Goal: Information Seeking & Learning: Find specific fact

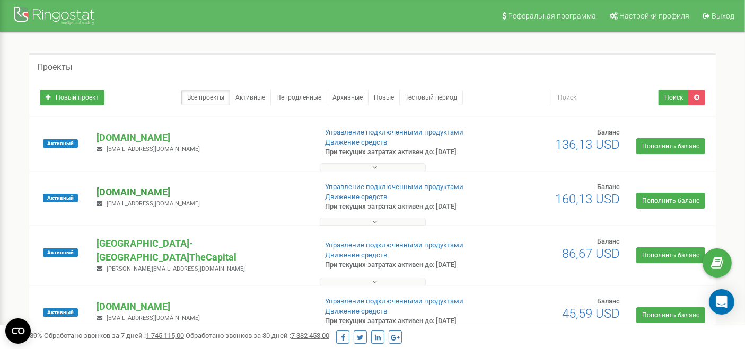
click at [136, 191] on p "[DOMAIN_NAME]" at bounding box center [202, 193] width 211 height 14
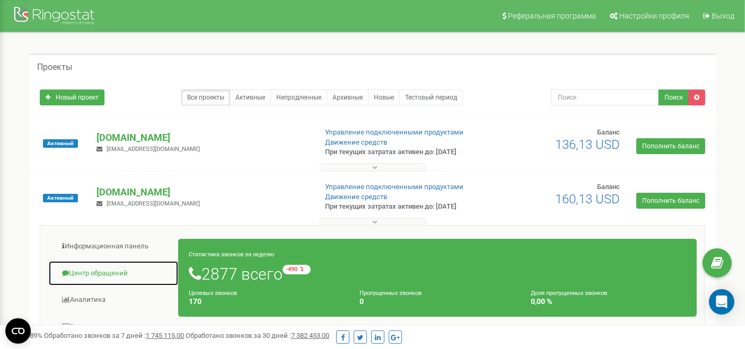
click at [109, 269] on link "Центр обращений" at bounding box center [113, 274] width 130 height 26
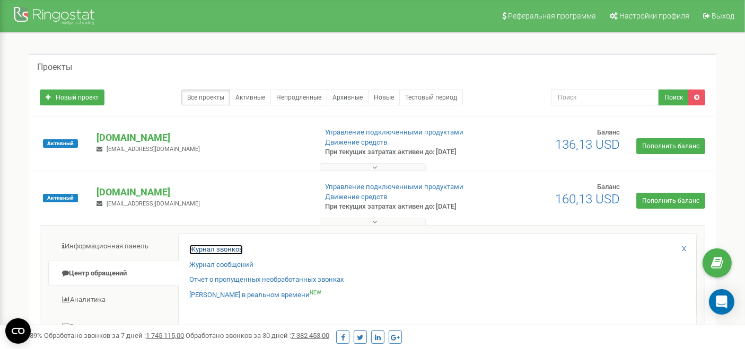
click at [212, 249] on link "Журнал звонков" at bounding box center [216, 250] width 54 height 10
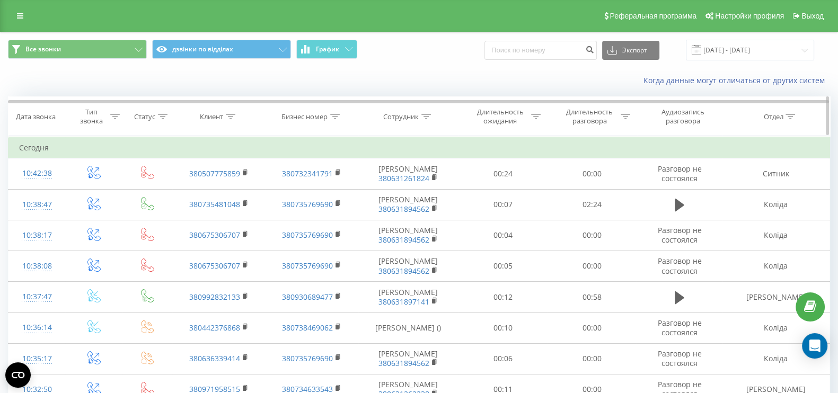
click at [231, 115] on icon at bounding box center [231, 116] width 10 height 5
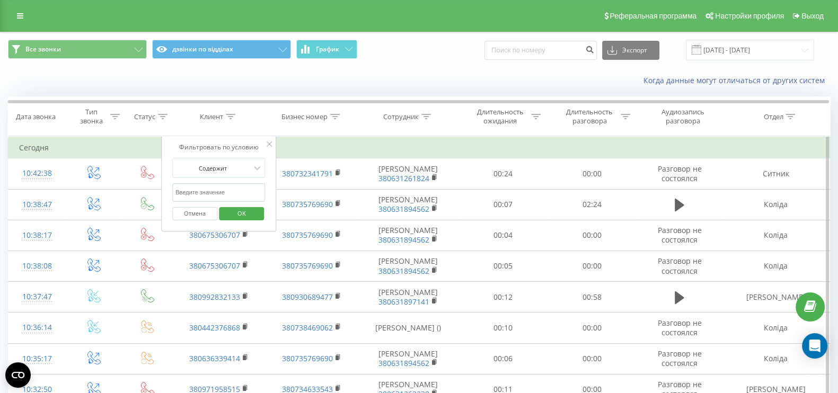
click at [232, 198] on input "text" at bounding box center [218, 192] width 93 height 19
paste input "[PHONE_NUMBER]"
click at [223, 195] on input "[PHONE_NUMBER]" at bounding box center [218, 192] width 93 height 19
type input "0959059799"
click button "OK" at bounding box center [241, 213] width 45 height 13
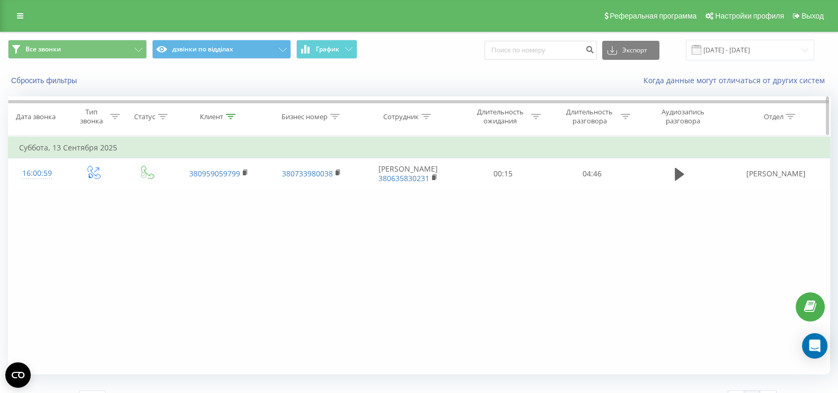
click at [233, 120] on div at bounding box center [231, 116] width 10 height 9
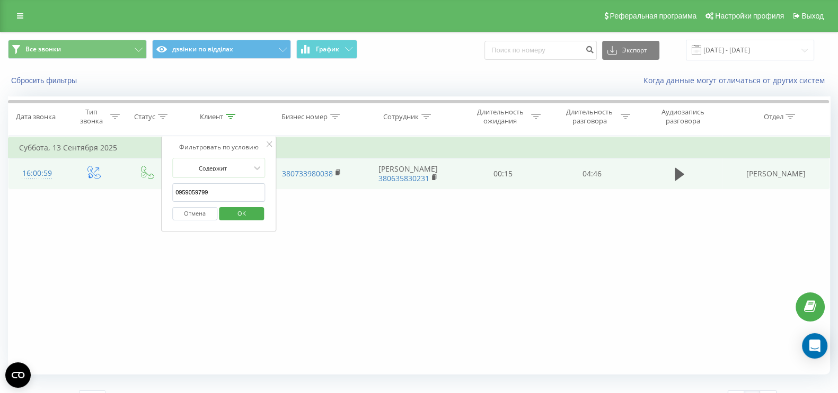
click at [692, 173] on td at bounding box center [680, 174] width 86 height 31
click at [682, 173] on icon at bounding box center [680, 174] width 10 height 13
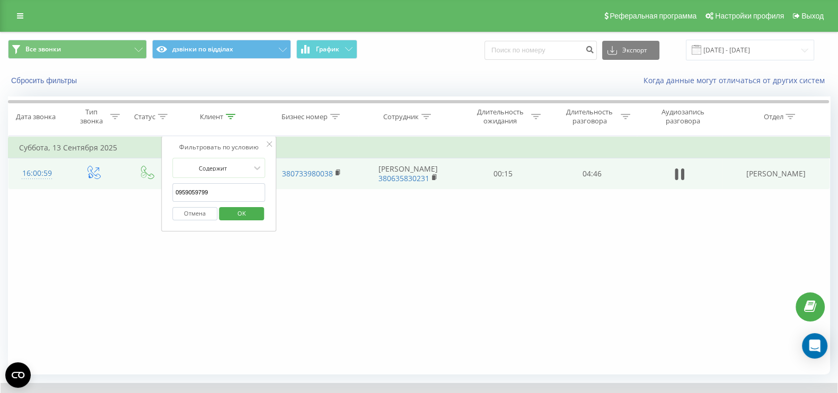
scroll to position [62, 0]
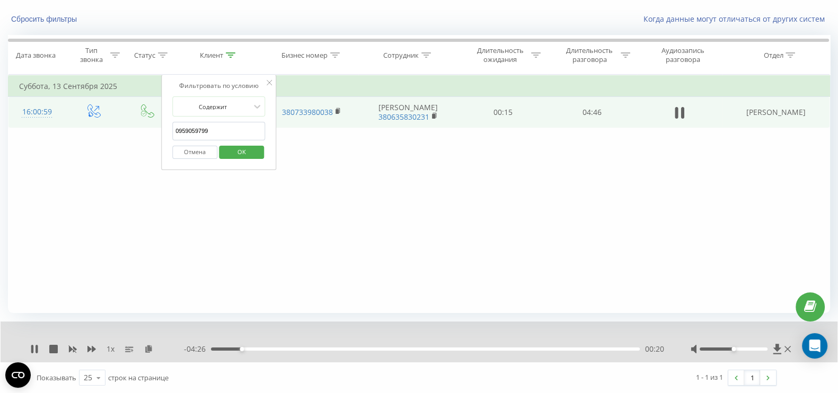
click at [217, 132] on input "0959059799" at bounding box center [218, 131] width 93 height 19
click at [33, 357] on div "1 x - 04:25 00:21 00:21" at bounding box center [419, 342] width 837 height 41
click at [33, 349] on icon at bounding box center [34, 349] width 8 height 8
click at [327, 180] on div "Фильтровать по условию Равно Введите значение Отмена OK Фильтровать по условию …" at bounding box center [419, 194] width 822 height 239
click at [274, 82] on div "Фильтровать по условию Содержит 0959059799 Отмена OK" at bounding box center [219, 122] width 116 height 95
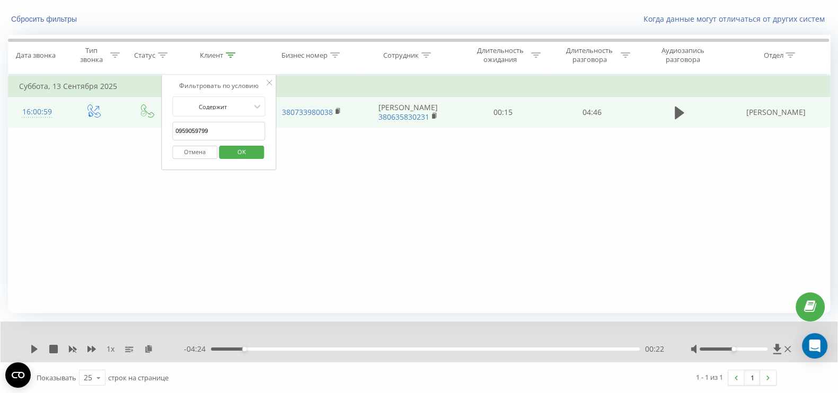
click at [210, 146] on button "Отмена" at bounding box center [194, 152] width 45 height 13
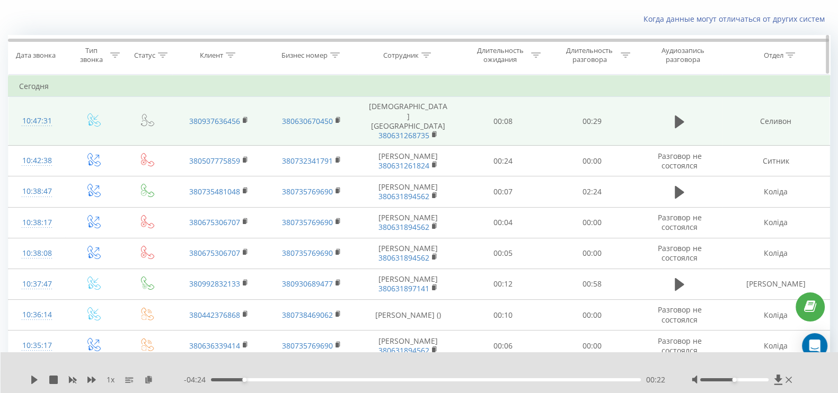
click at [424, 56] on icon at bounding box center [427, 54] width 10 height 5
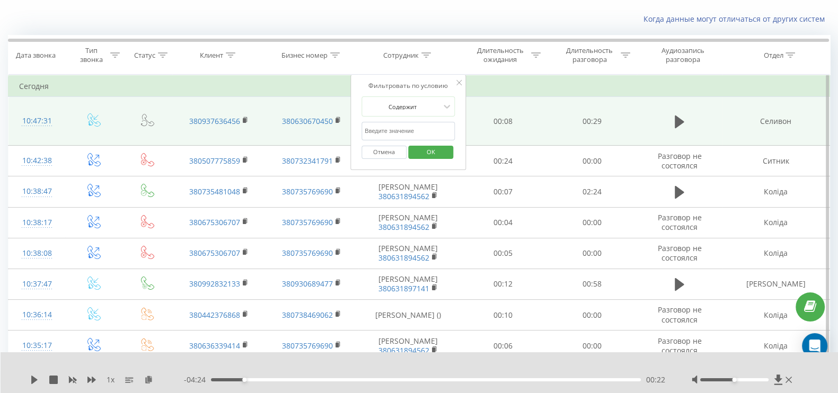
click at [404, 130] on input "text" at bounding box center [408, 131] width 93 height 19
type input "гарб"
click button "OK" at bounding box center [430, 152] width 45 height 13
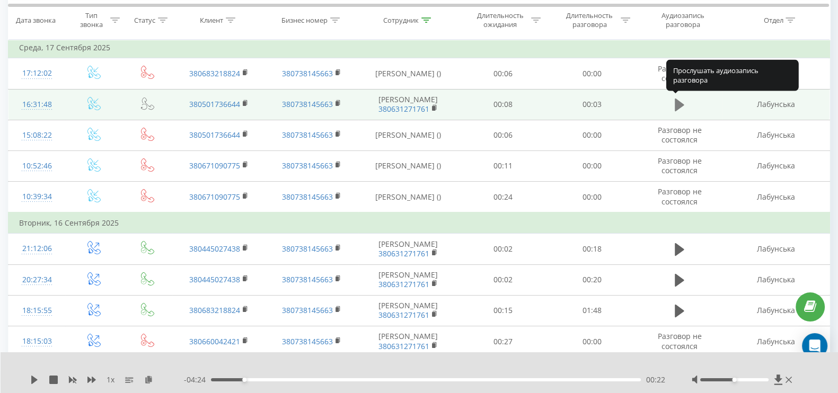
scroll to position [265, 0]
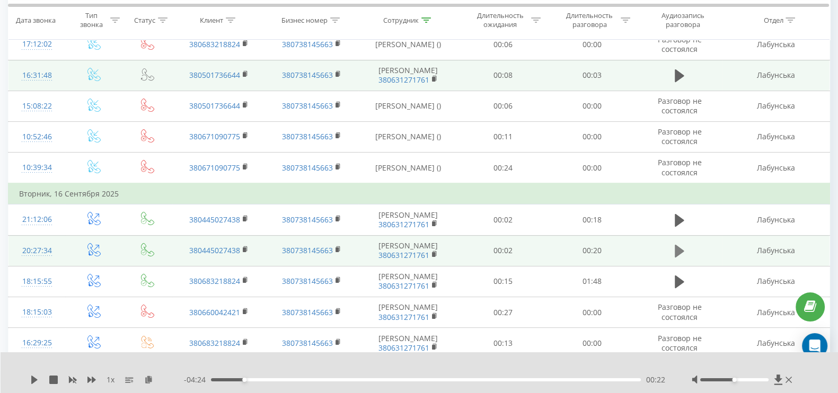
click at [678, 245] on icon at bounding box center [680, 251] width 10 height 13
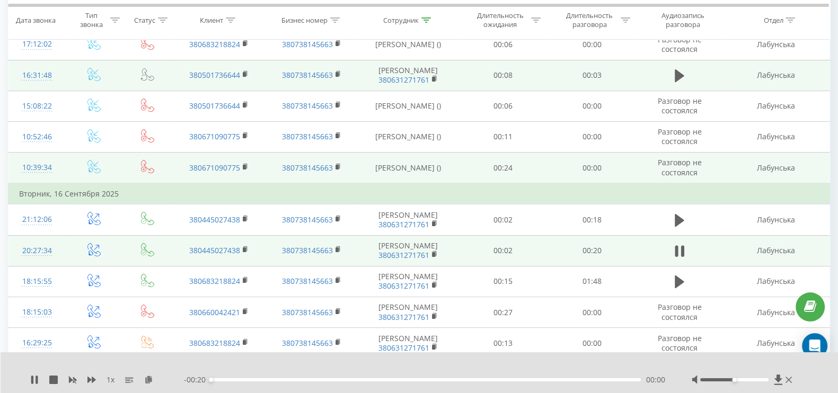
scroll to position [331, 0]
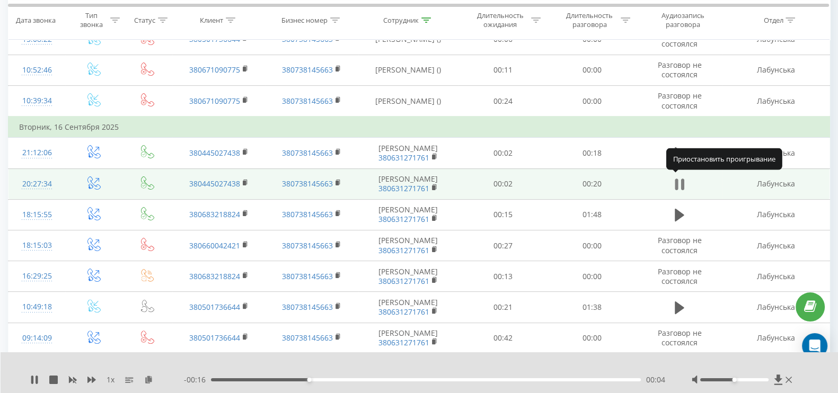
click at [681, 183] on icon at bounding box center [682, 185] width 3 height 12
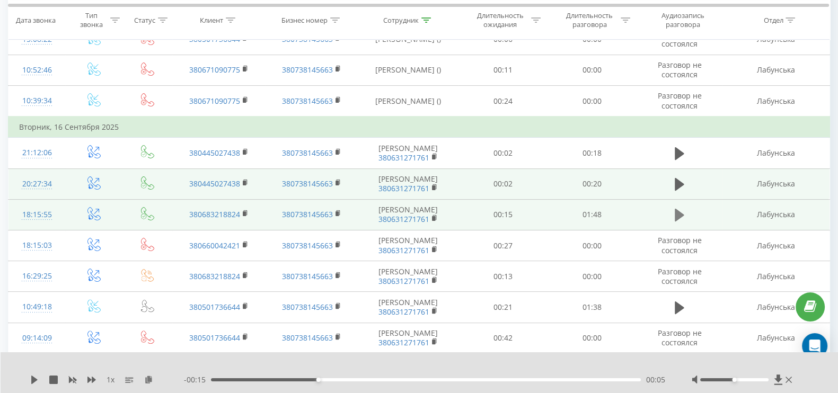
click at [678, 208] on icon at bounding box center [680, 215] width 10 height 15
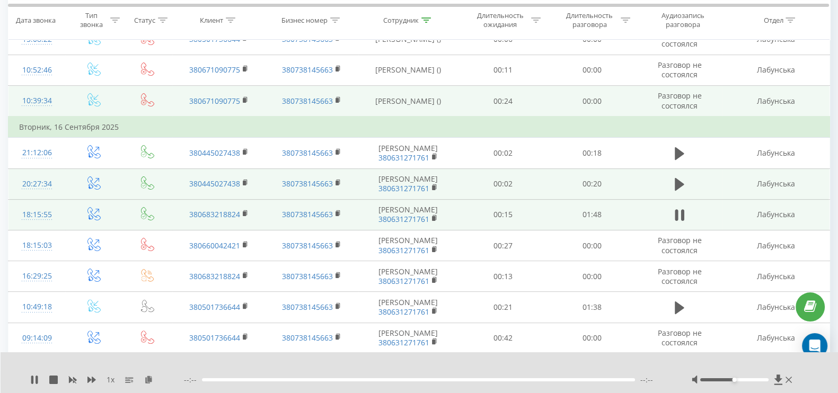
scroll to position [398, 0]
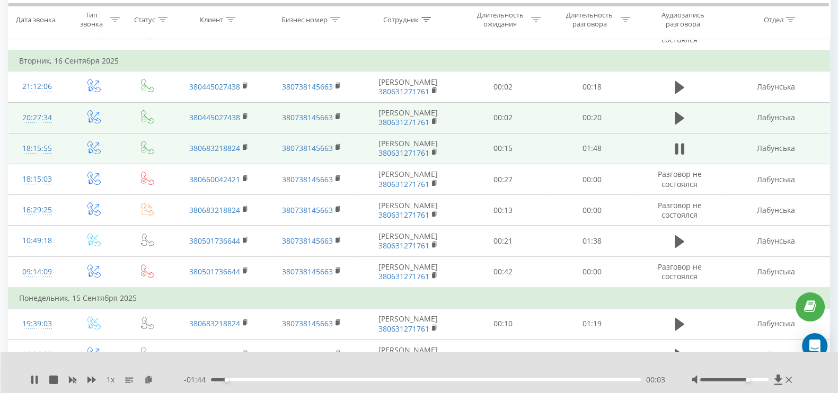
drag, startPoint x: 742, startPoint y: 378, endPoint x: 750, endPoint y: 379, distance: 8.6
click at [750, 379] on div at bounding box center [734, 380] width 68 height 3
drag, startPoint x: 186, startPoint y: 145, endPoint x: 241, endPoint y: 150, distance: 55.9
click at [241, 150] on td "380683218824" at bounding box center [218, 148] width 93 height 31
copy link "380683218824"
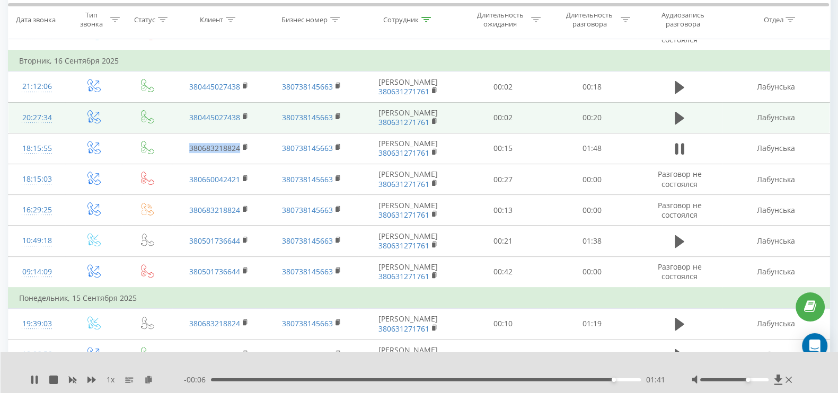
drag, startPoint x: 679, startPoint y: 141, endPoint x: 669, endPoint y: 141, distance: 9.5
click at [679, 142] on icon at bounding box center [680, 149] width 10 height 15
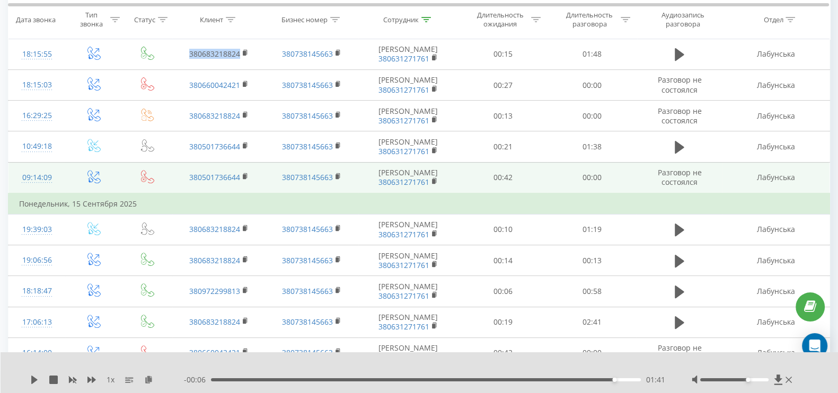
scroll to position [530, 0]
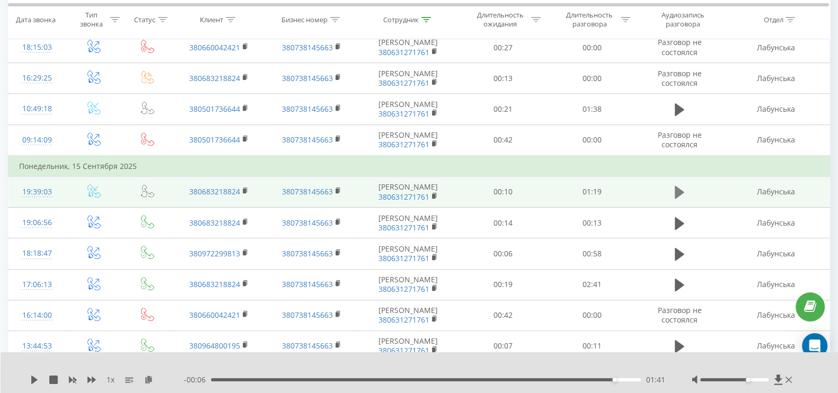
click at [684, 185] on icon at bounding box center [680, 192] width 10 height 15
click at [679, 186] on icon at bounding box center [680, 192] width 10 height 15
click at [666, 189] on td at bounding box center [680, 192] width 86 height 31
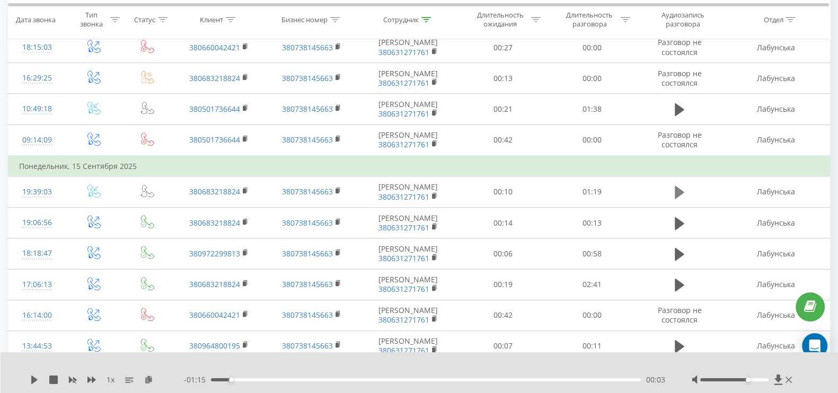
click at [672, 188] on td at bounding box center [680, 192] width 86 height 31
click at [679, 195] on icon at bounding box center [680, 192] width 10 height 15
click at [680, 190] on icon at bounding box center [680, 192] width 10 height 15
click at [673, 187] on button at bounding box center [680, 193] width 16 height 16
drag, startPoint x: 241, startPoint y: 382, endPoint x: 217, endPoint y: 379, distance: 24.1
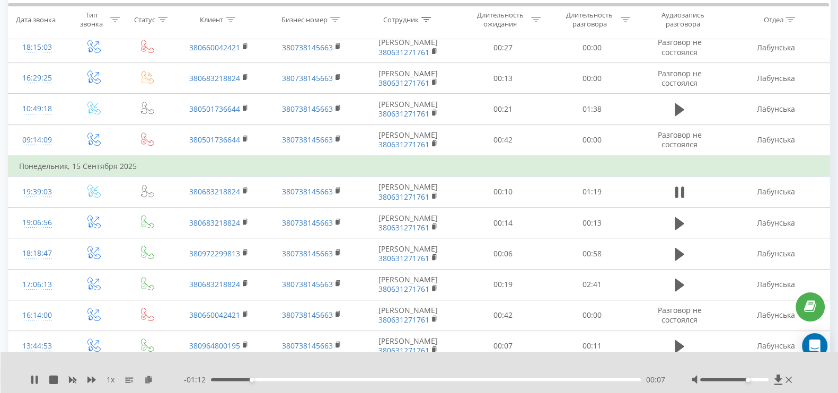
click at [217, 379] on div "- 01:12 00:07 00:07" at bounding box center [424, 380] width 481 height 11
click at [211, 379] on div "00:00" at bounding box center [426, 380] width 430 height 3
click at [679, 189] on icon at bounding box center [680, 192] width 10 height 15
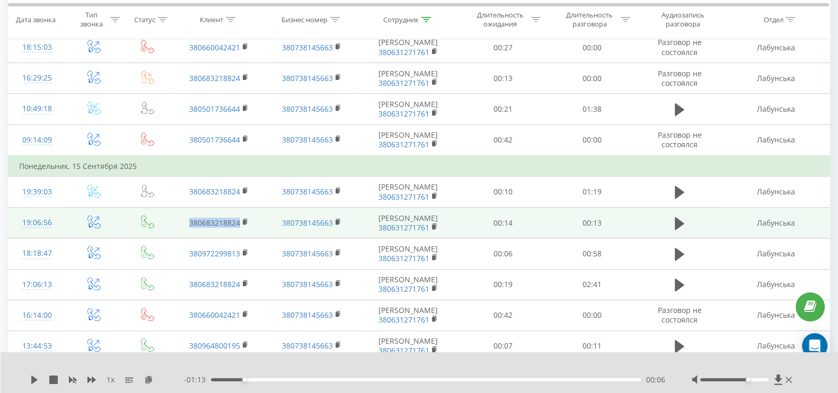
drag, startPoint x: 184, startPoint y: 218, endPoint x: 239, endPoint y: 217, distance: 54.6
click at [239, 217] on td "380683218824" at bounding box center [218, 223] width 93 height 31
copy link "380683218824"
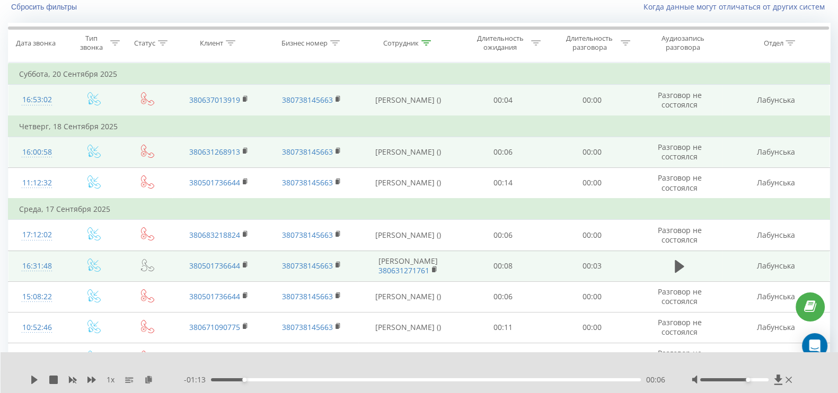
scroll to position [0, 0]
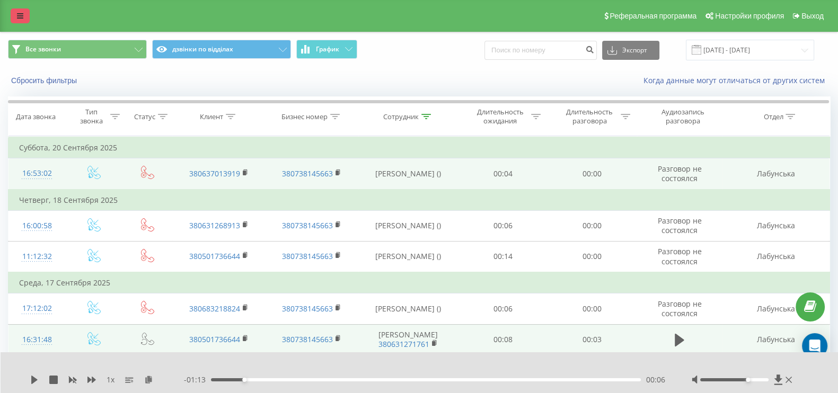
click at [14, 15] on link at bounding box center [20, 15] width 19 height 15
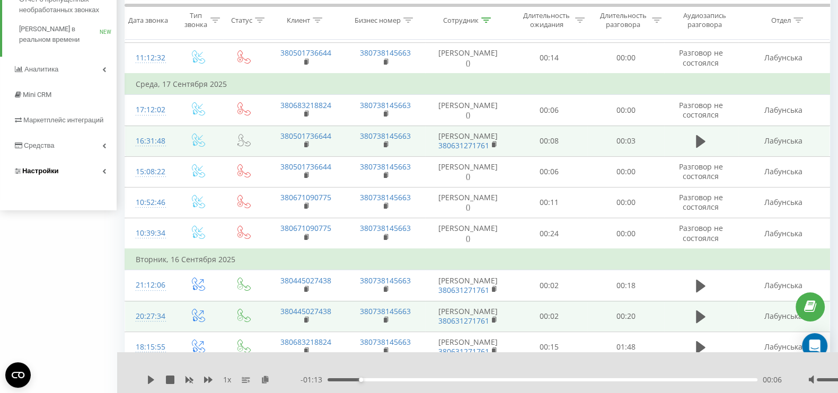
click at [66, 164] on link "Настройки" at bounding box center [58, 171] width 117 height 25
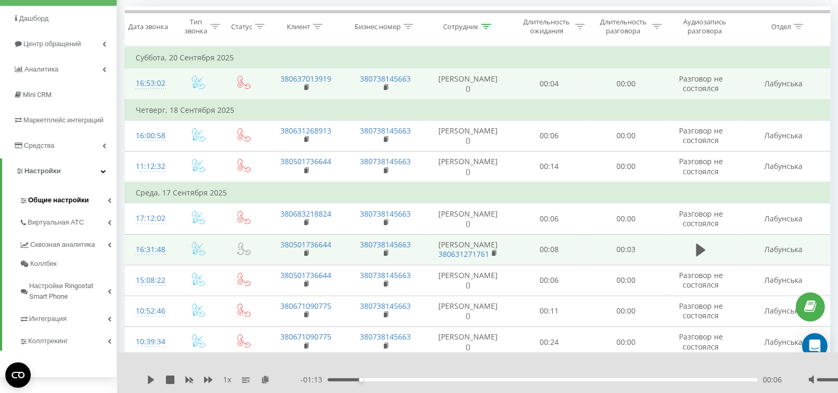
click at [67, 200] on span "Общие настройки" at bounding box center [58, 200] width 60 height 11
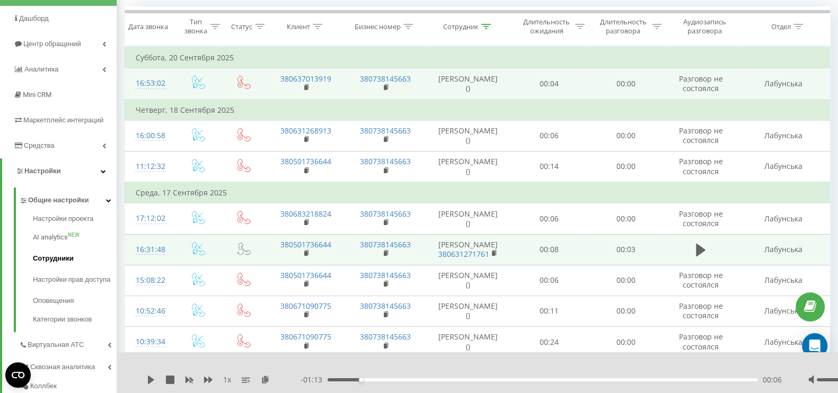
click at [52, 260] on span "Сотрудники" at bounding box center [53, 258] width 41 height 11
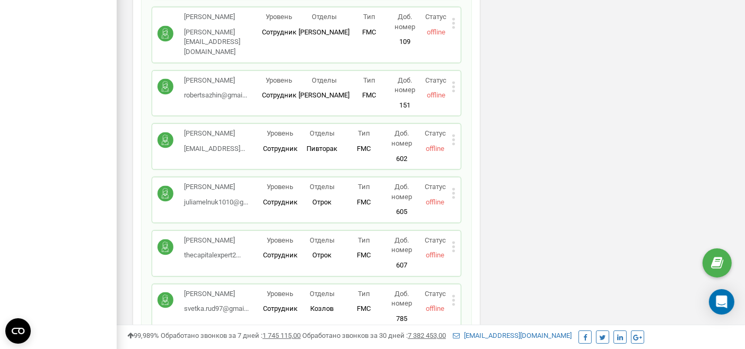
scroll to position [4887, 0]
